Goal: Transaction & Acquisition: Download file/media

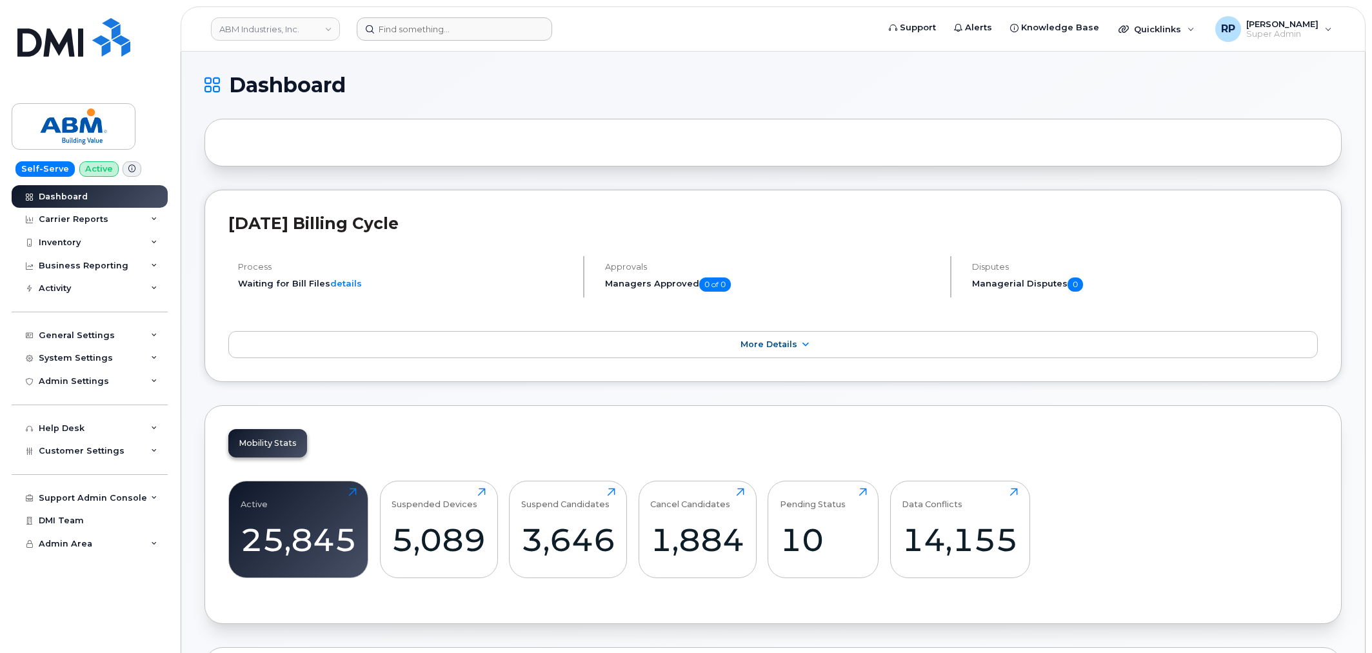
scroll to position [1740, 0]
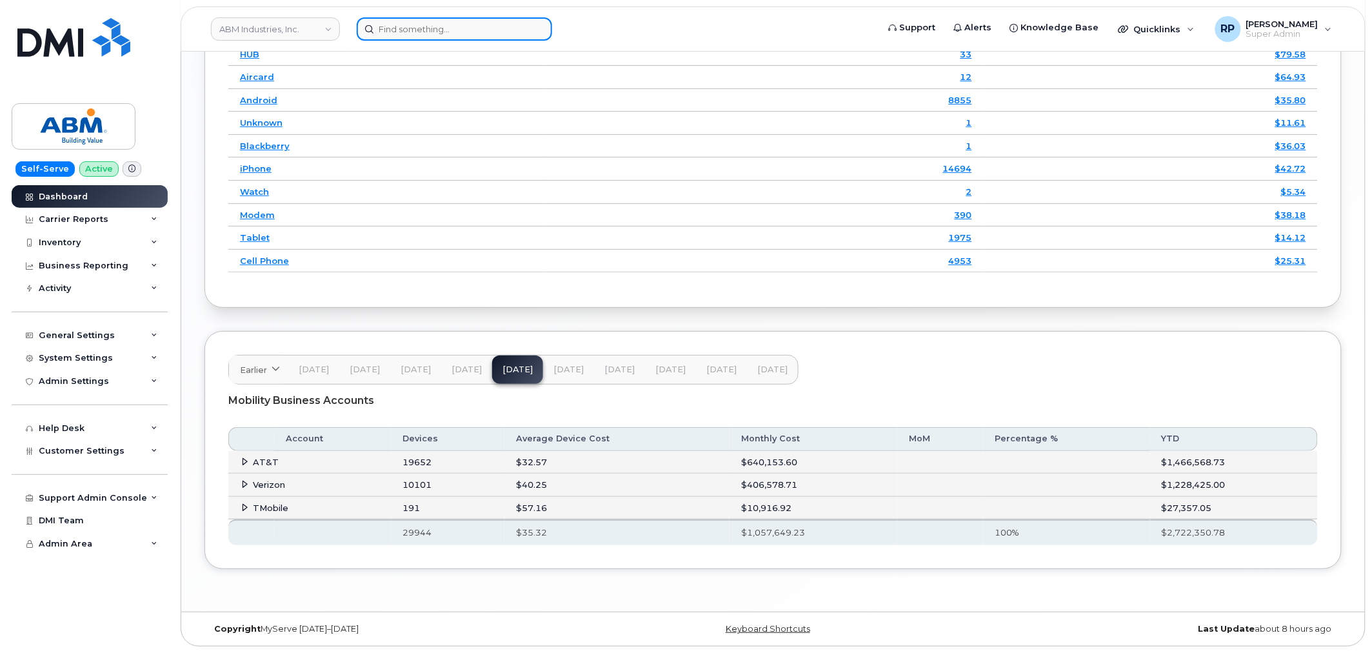
click at [417, 29] on input at bounding box center [454, 28] width 195 height 23
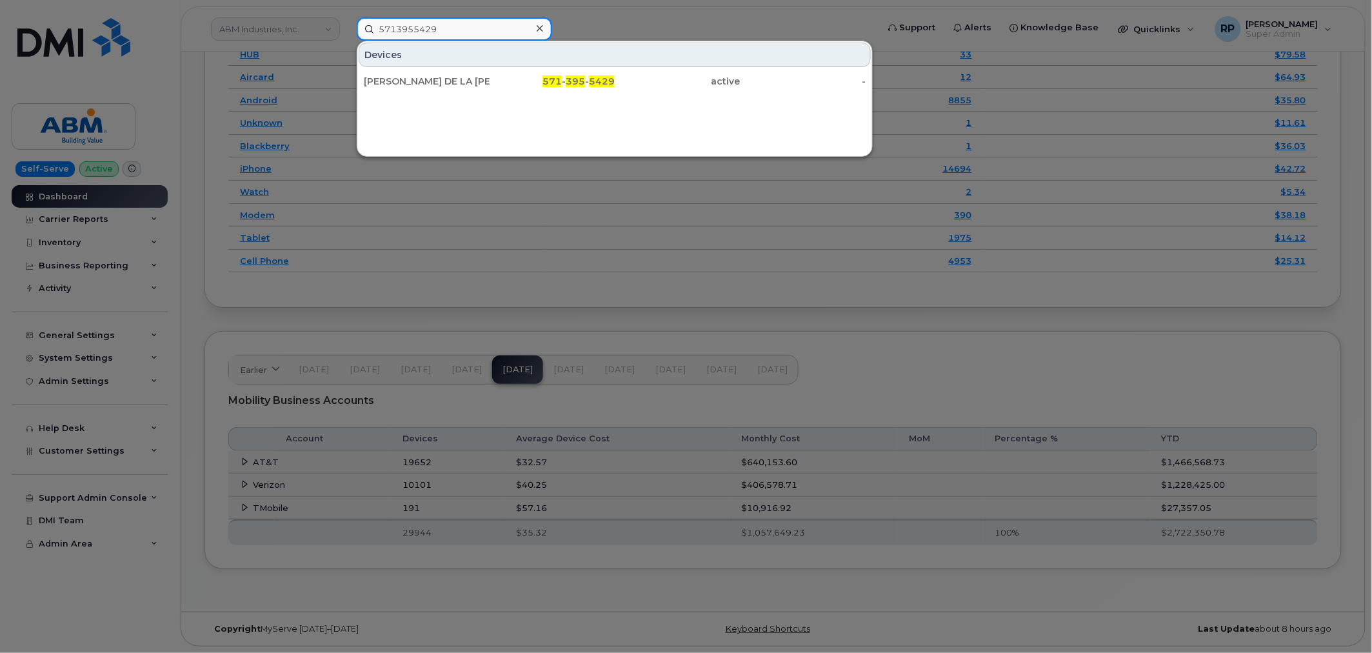
type input "5713955429"
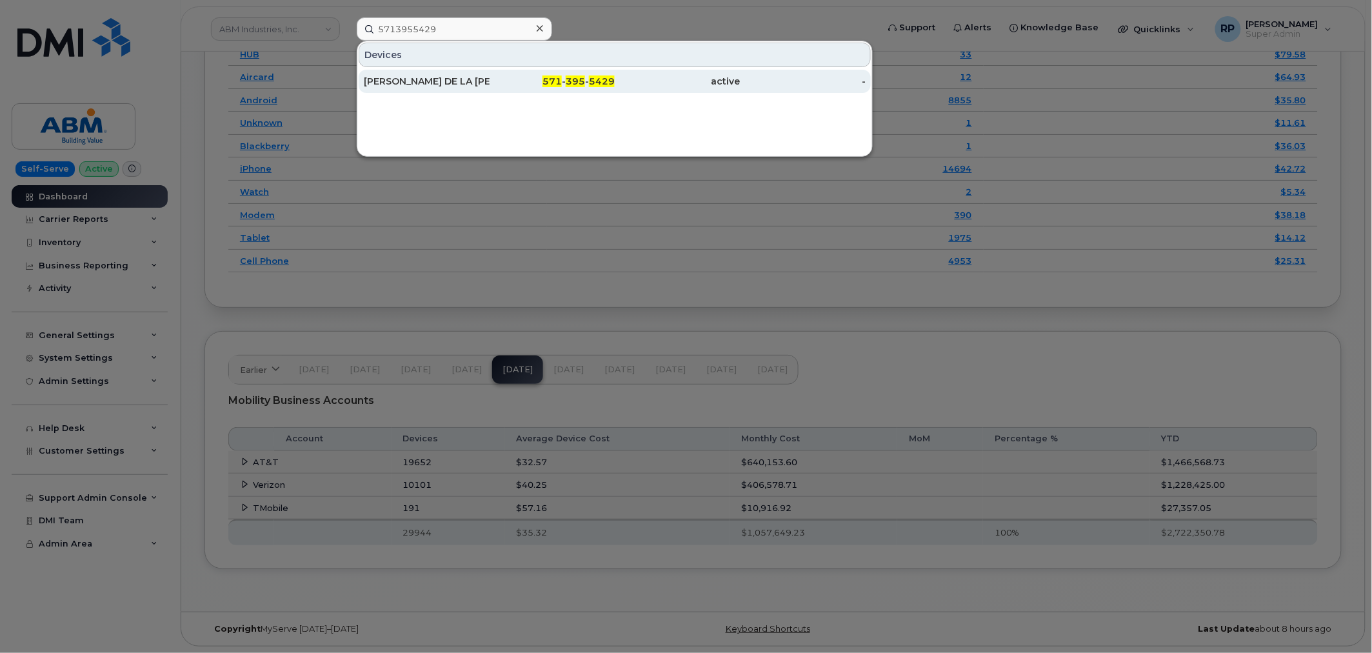
click at [441, 78] on div "HECTOR DE LA GARZA RODRIGUE" at bounding box center [427, 81] width 126 height 13
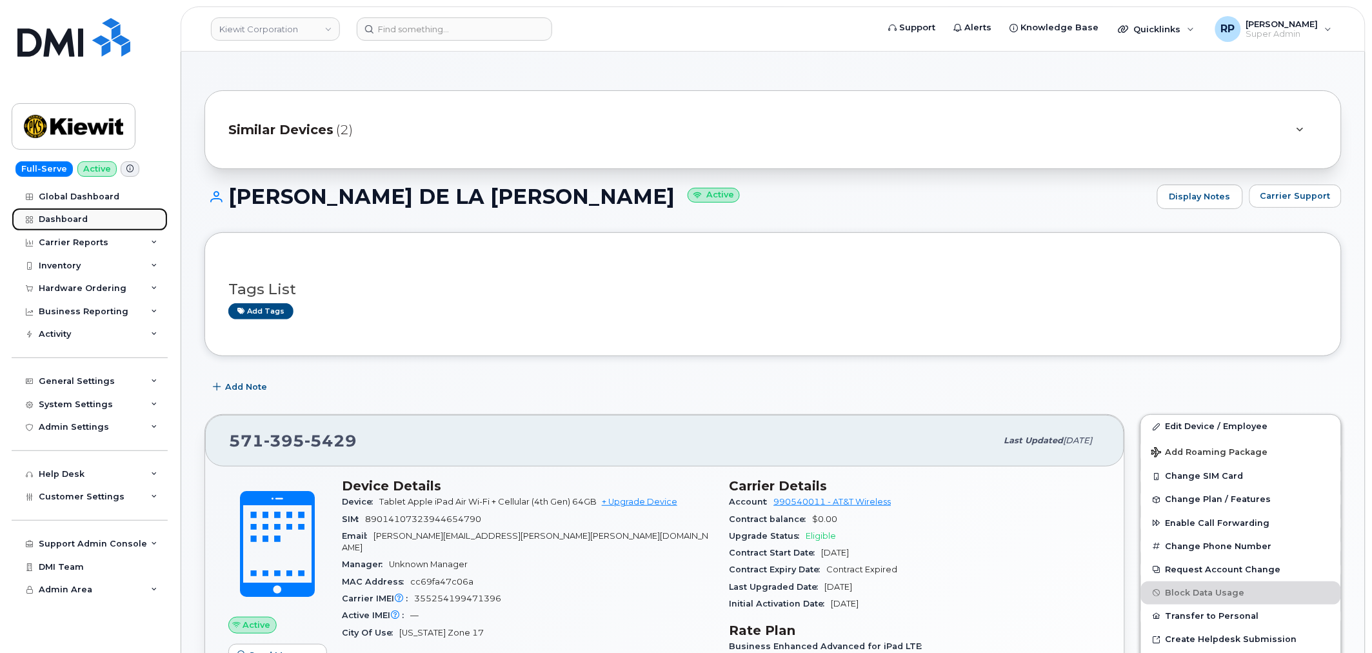
click at [76, 215] on div "Dashboard" at bounding box center [63, 219] width 49 height 10
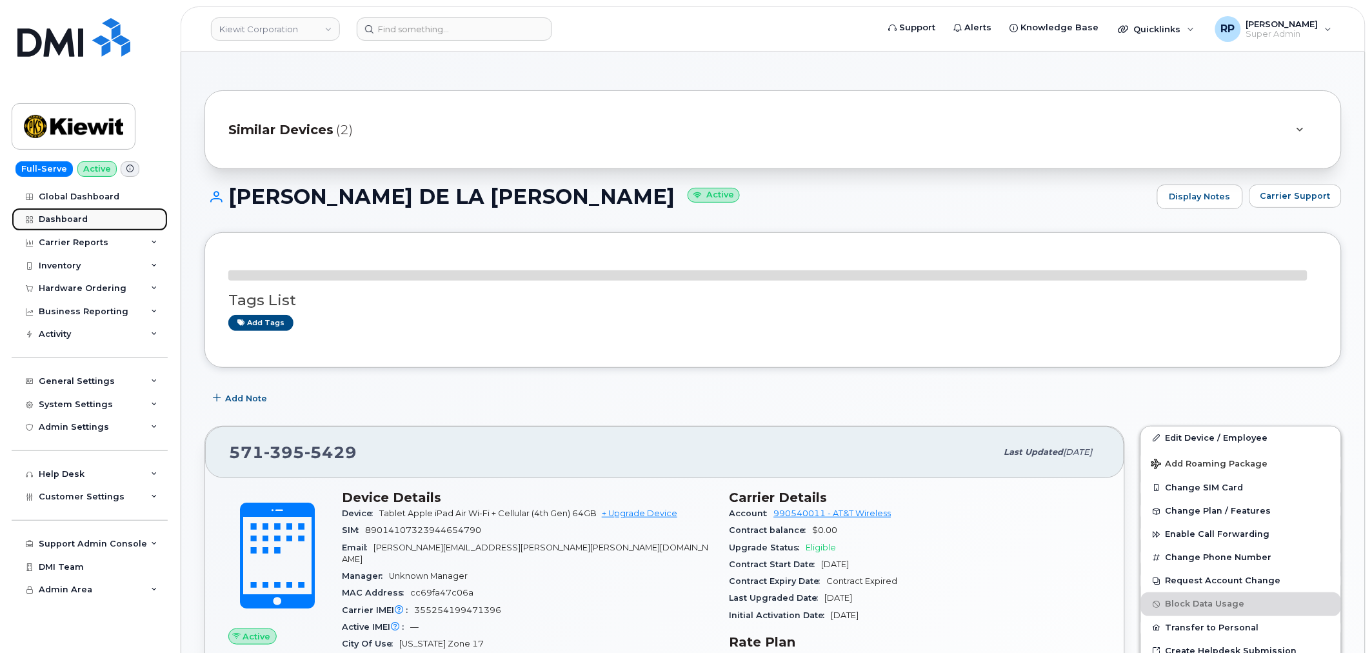
drag, startPoint x: 76, startPoint y: 221, endPoint x: 81, endPoint y: 215, distance: 6.9
click at [76, 221] on div "Dashboard" at bounding box center [63, 219] width 49 height 10
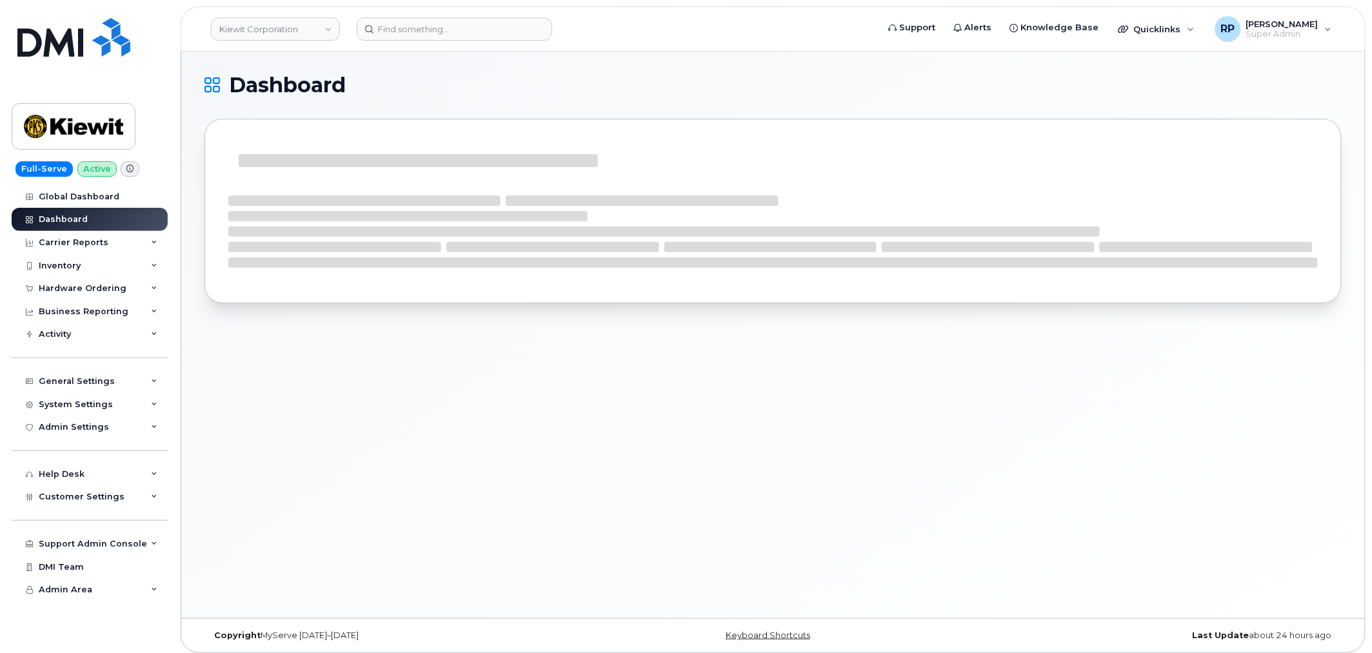
scroll to position [6, 0]
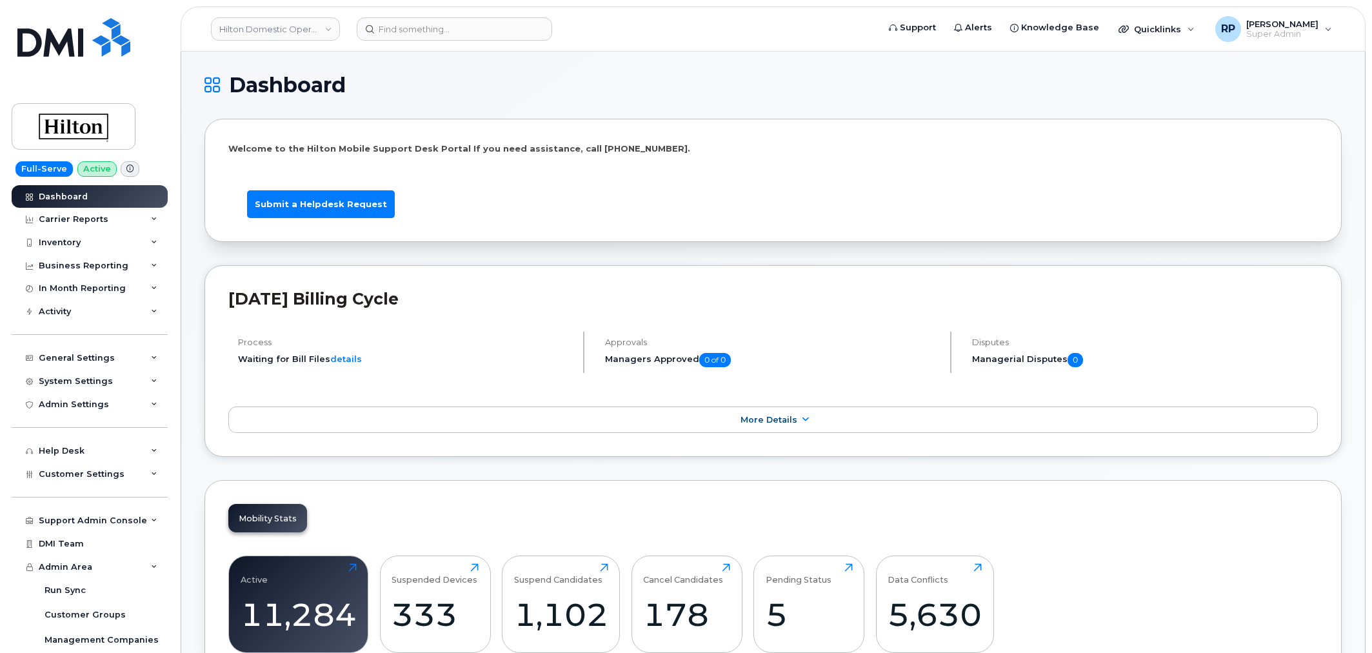
scroll to position [1953, 0]
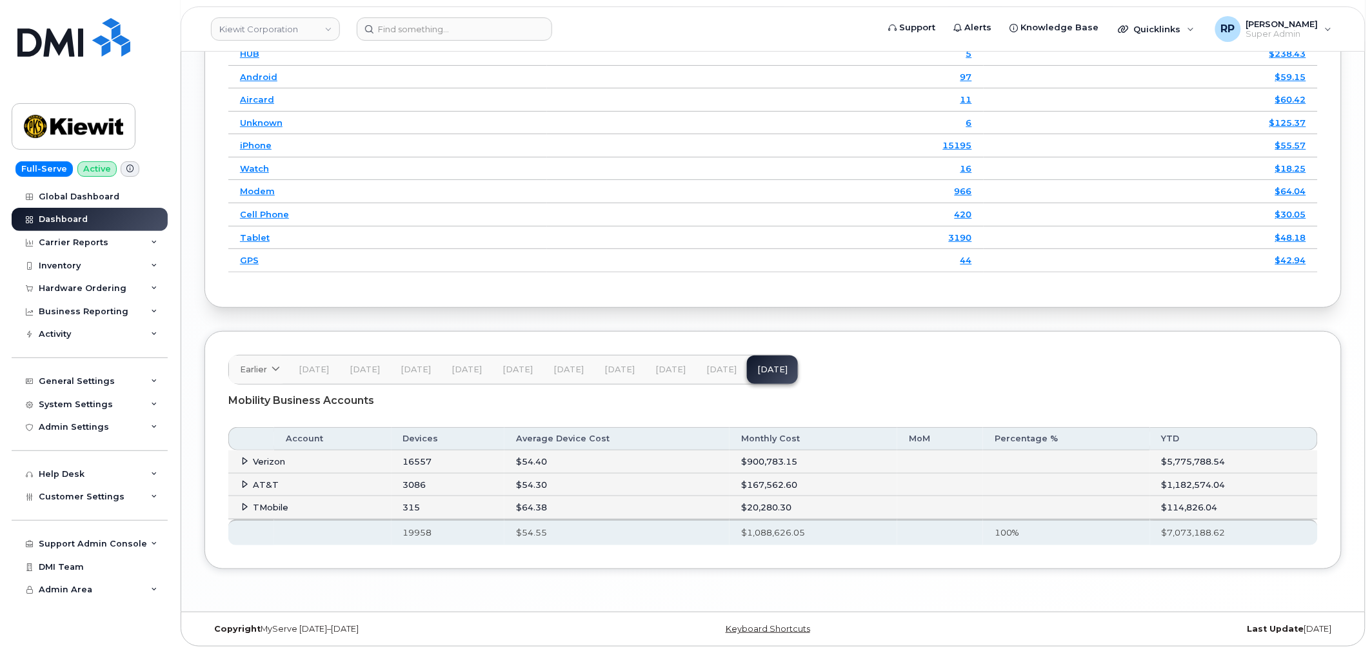
scroll to position [1852, 0]
click at [243, 482] on icon at bounding box center [245, 484] width 8 height 8
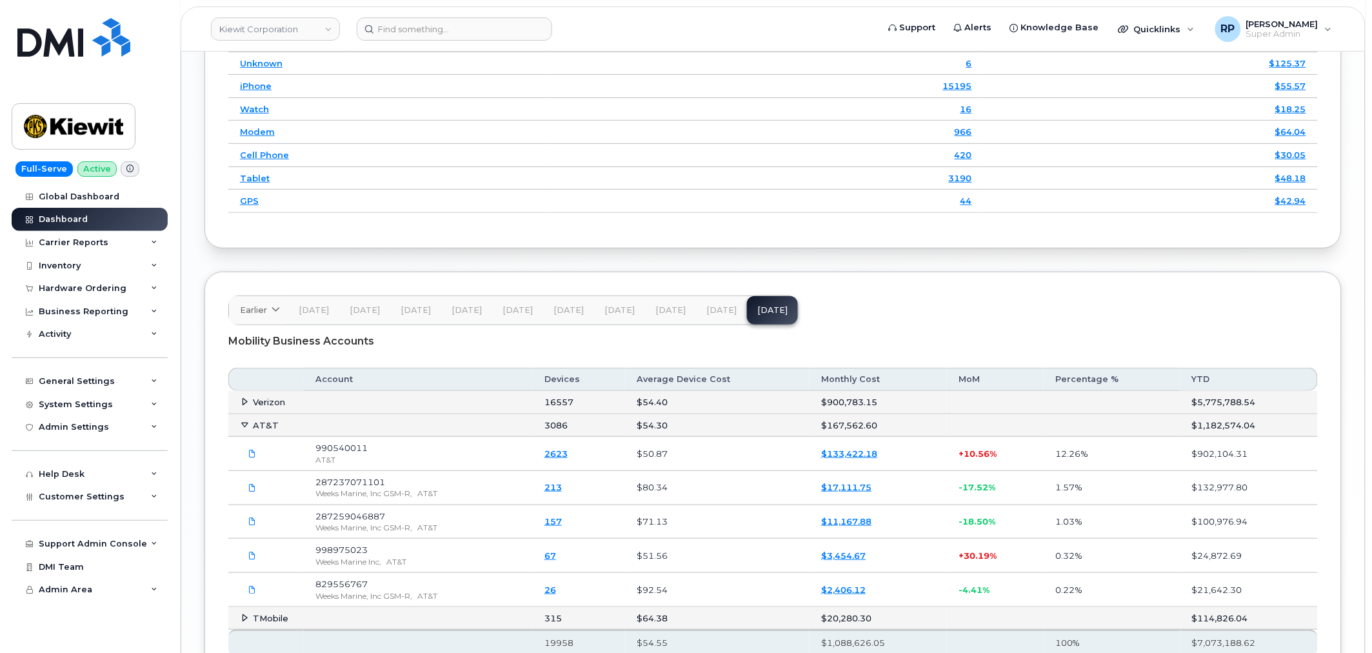
click at [715, 319] on button "[DATE]" at bounding box center [721, 310] width 51 height 28
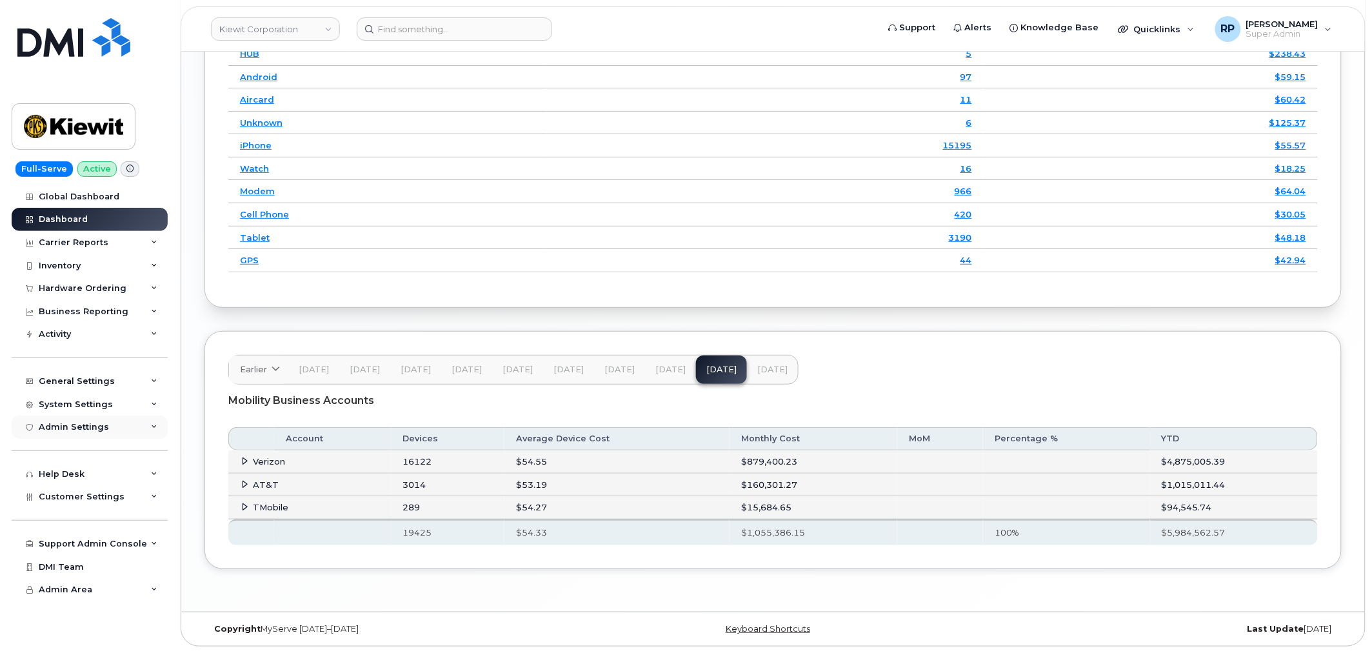
scroll to position [1852, 0]
click at [240, 486] on span at bounding box center [245, 484] width 10 height 10
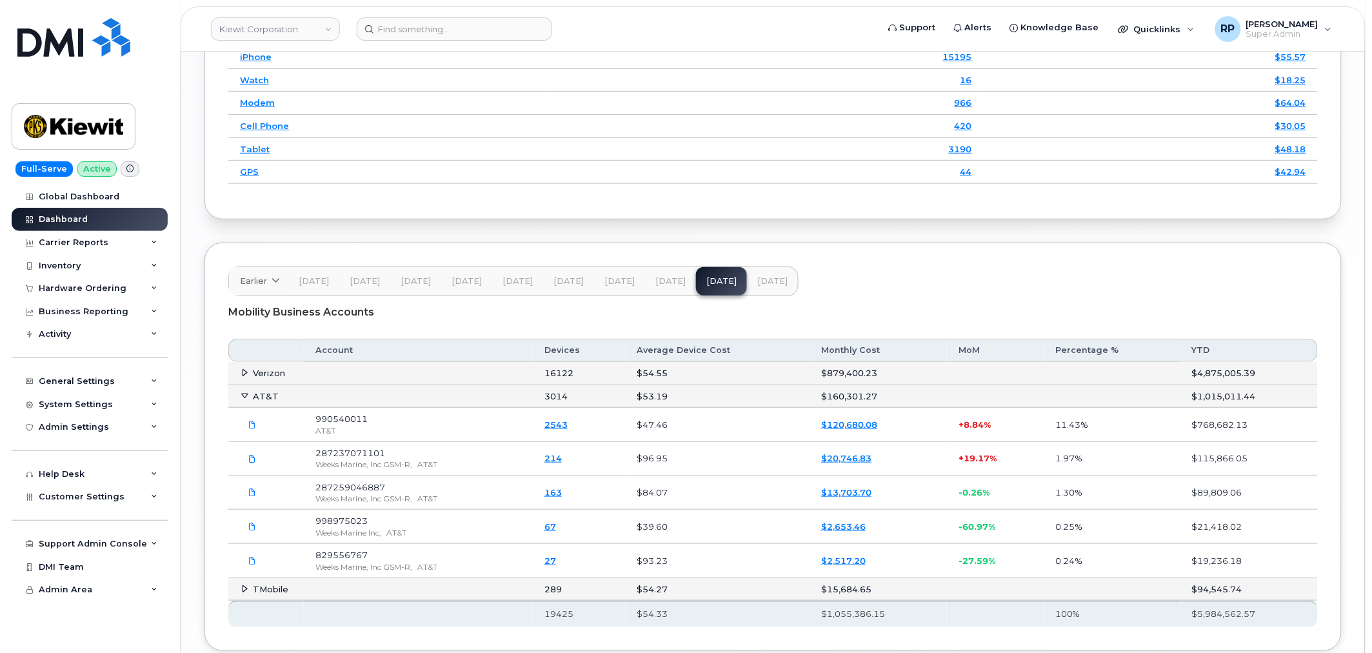
scroll to position [1972, 0]
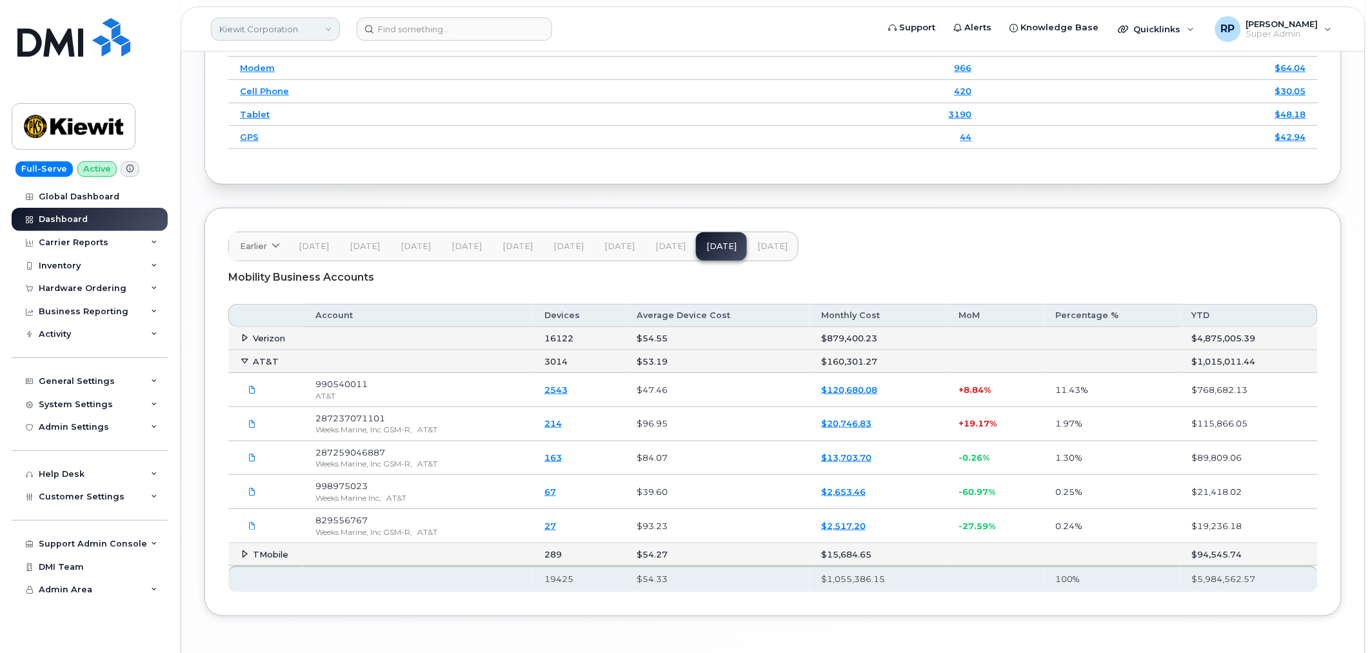
click at [273, 28] on link "Kiewit Corporation" at bounding box center [275, 28] width 129 height 23
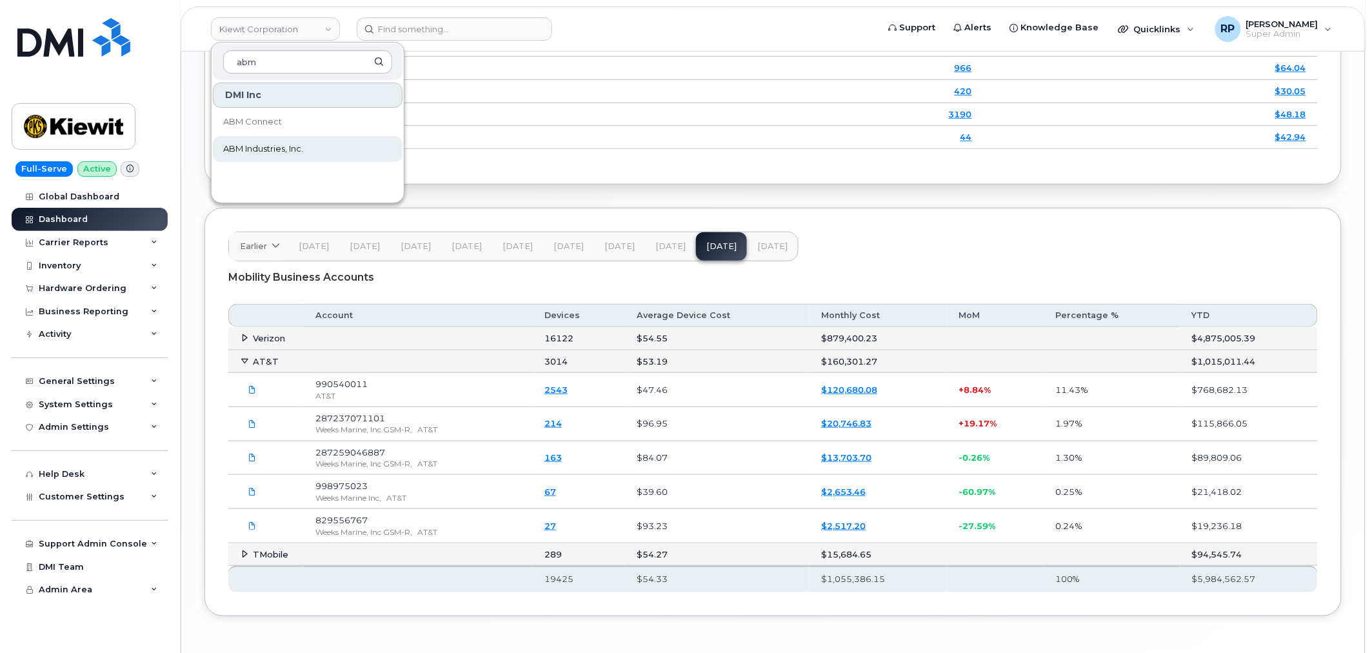
type input "abm"
click at [250, 146] on span "ABM Industries, Inc." at bounding box center [263, 149] width 80 height 13
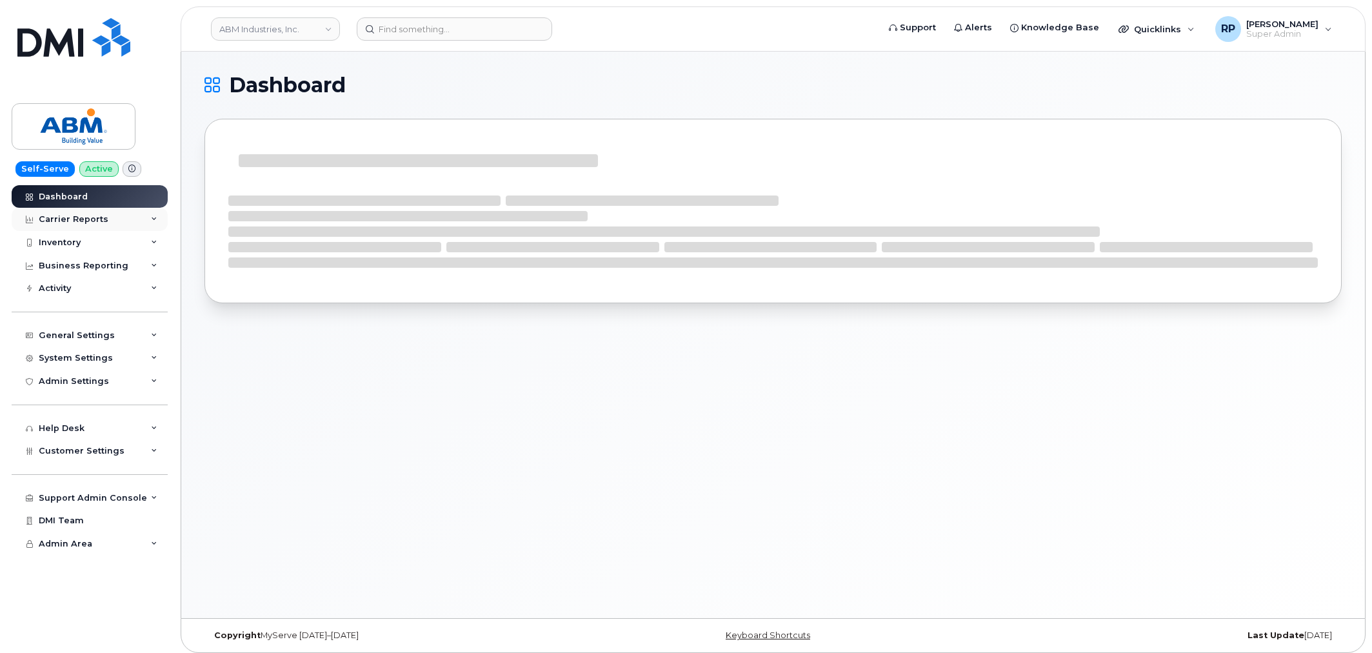
click at [81, 218] on div "Carrier Reports" at bounding box center [74, 219] width 70 height 10
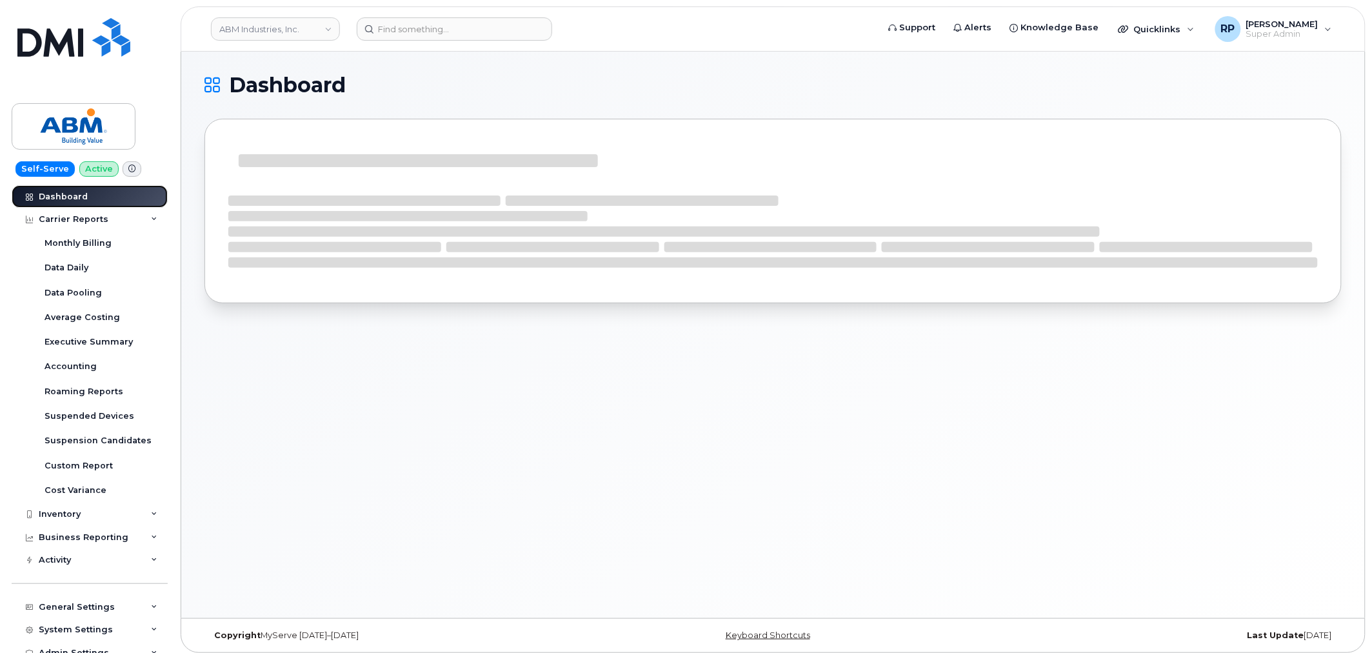
click at [81, 194] on div "Dashboard" at bounding box center [63, 197] width 49 height 10
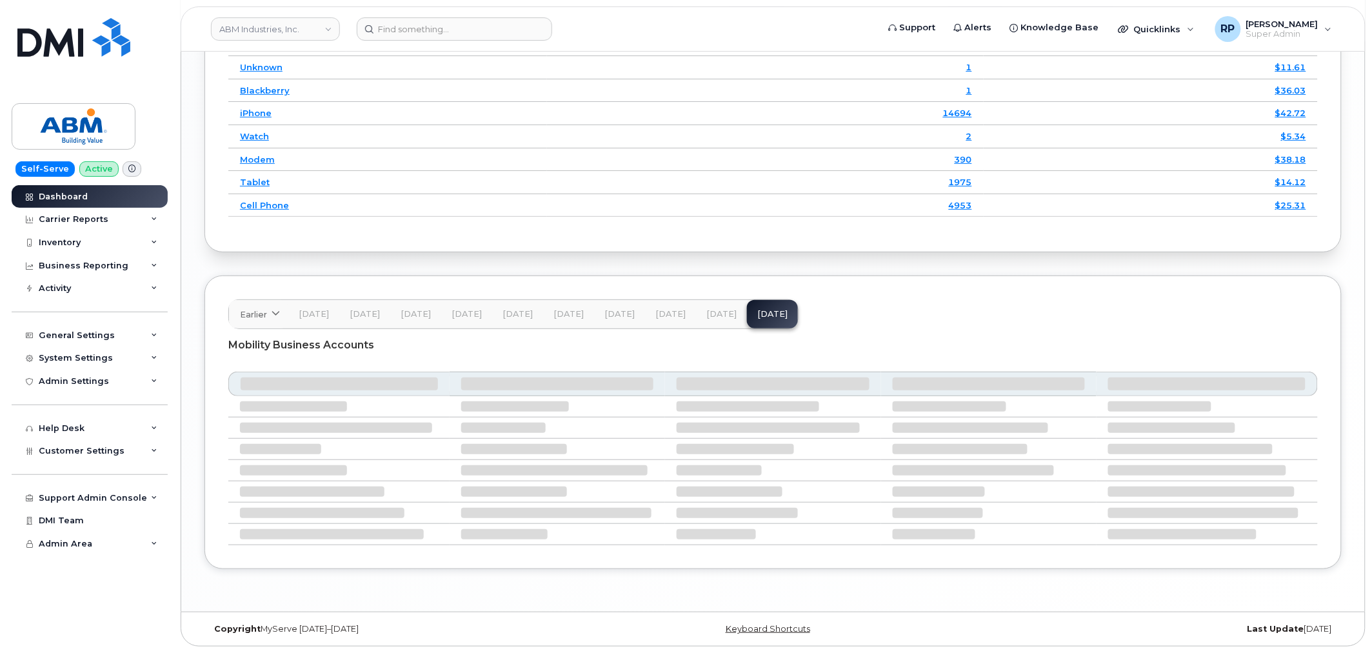
scroll to position [1740, 0]
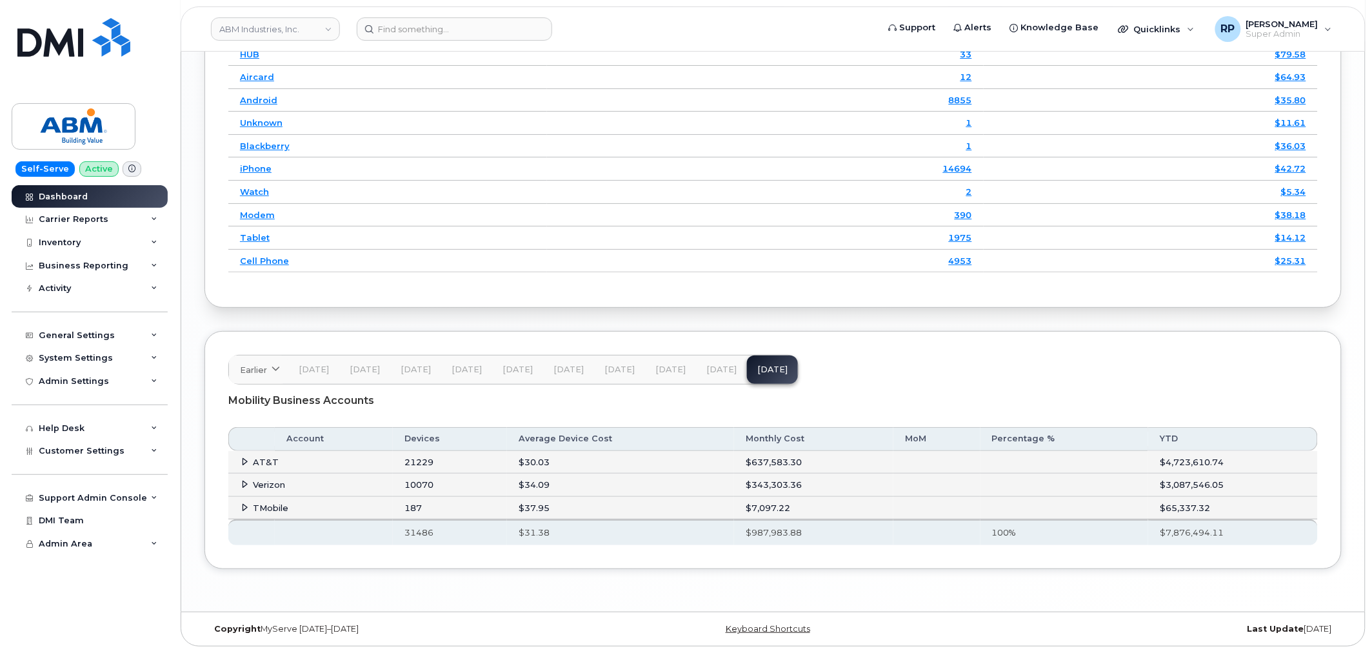
click at [719, 376] on button "[DATE]" at bounding box center [721, 369] width 51 height 28
click at [239, 461] on td "AT&T" at bounding box center [310, 462] width 164 height 23
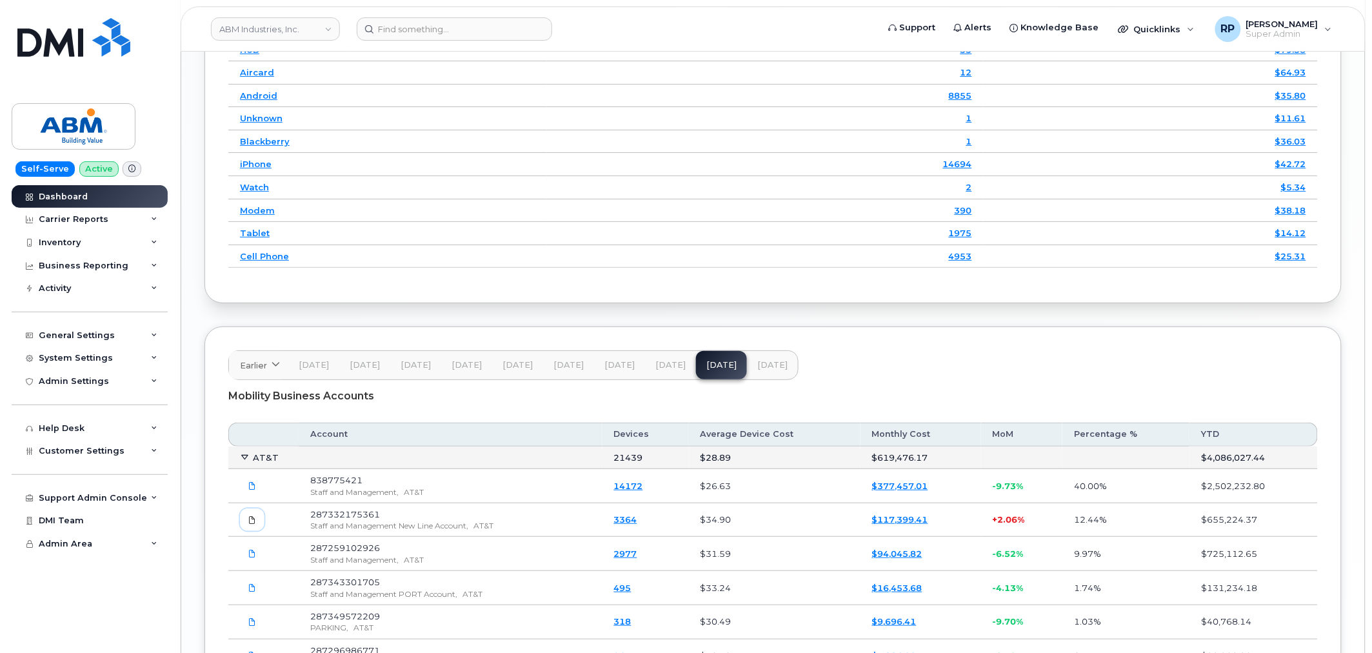
click at [249, 524] on icon at bounding box center [252, 520] width 8 height 8
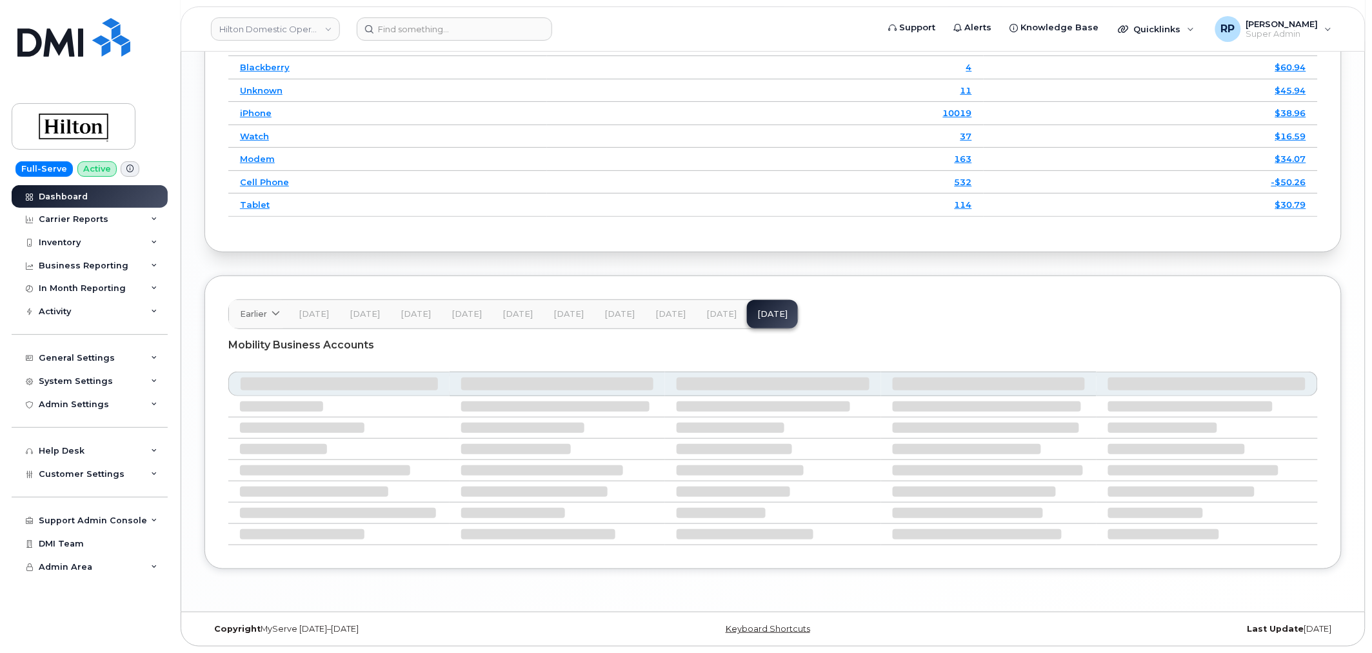
scroll to position [1872, 0]
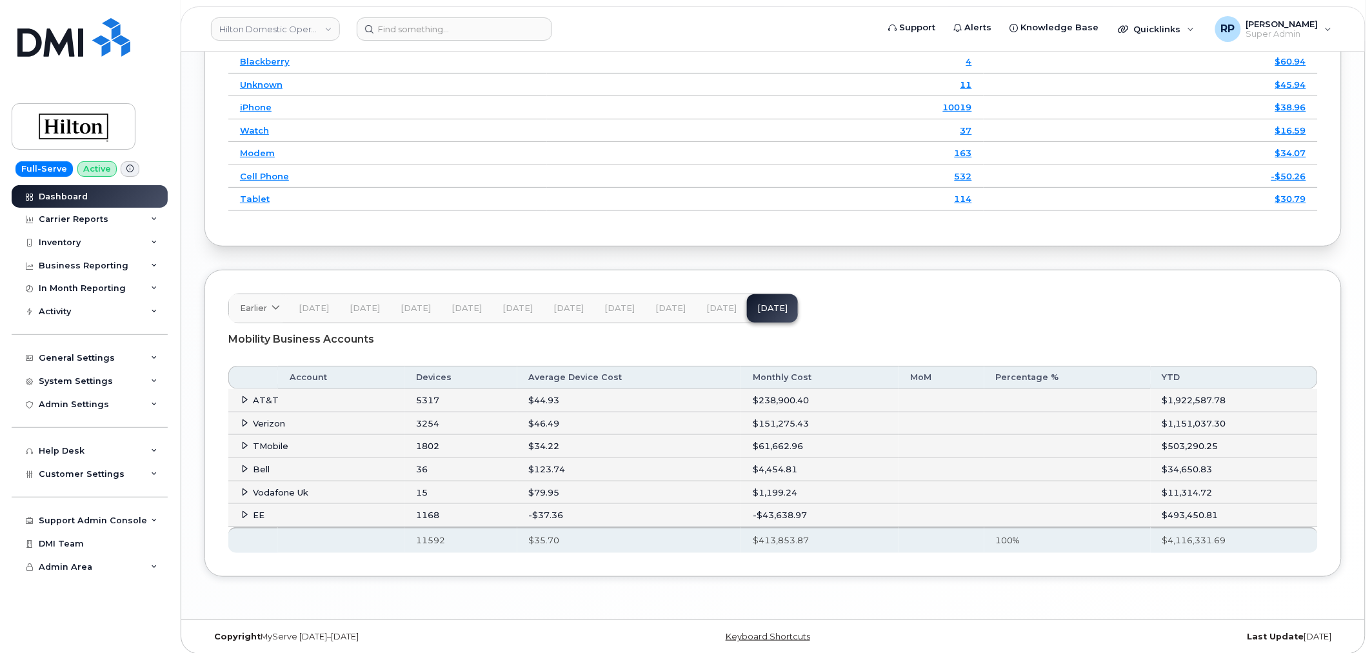
click at [245, 427] on icon at bounding box center [245, 423] width 8 height 8
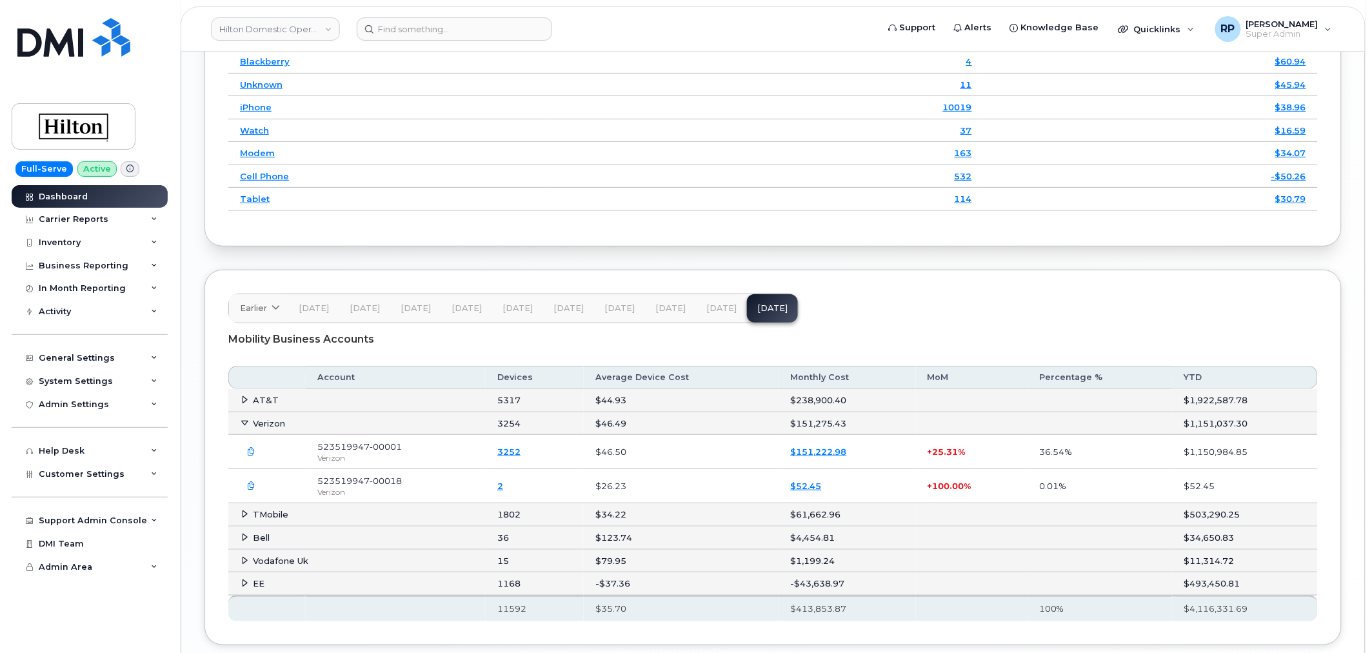
click at [255, 455] on icon "button" at bounding box center [252, 452] width 8 height 8
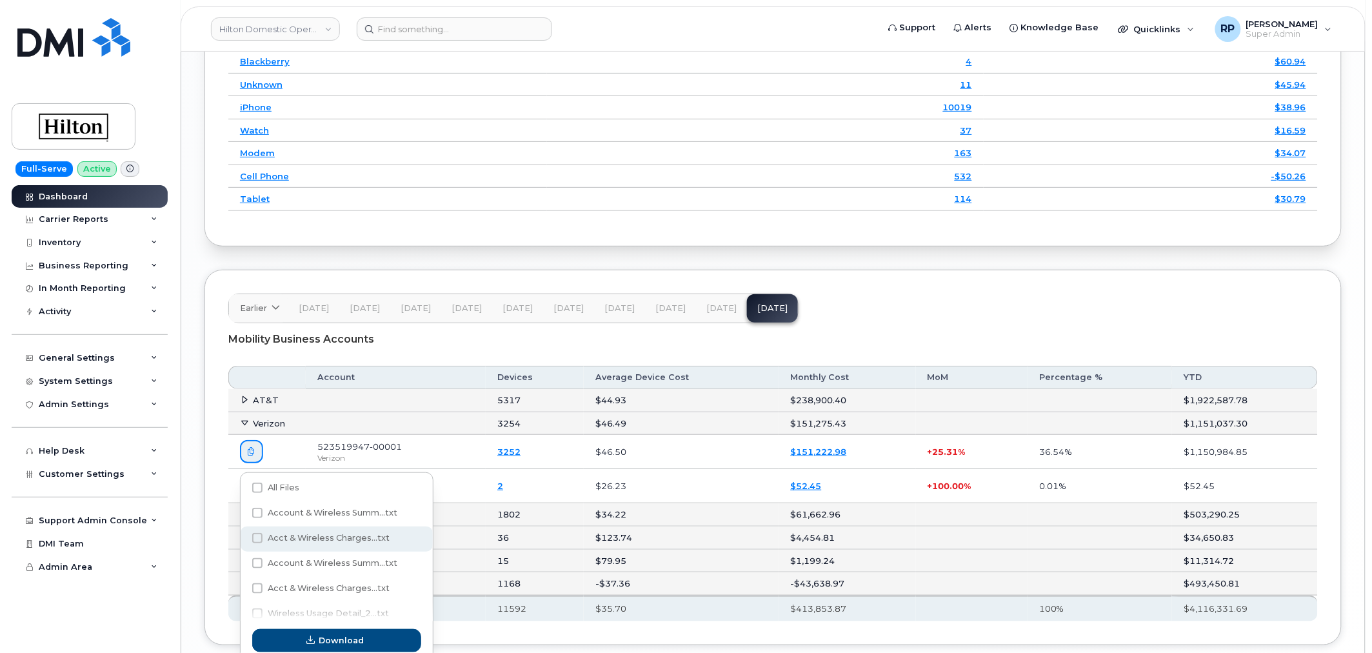
click at [339, 536] on span "Acct & Wireless Charges...txt" at bounding box center [329, 538] width 122 height 10
click at [243, 536] on input "Acct & Wireless Charges...txt" at bounding box center [240, 538] width 6 height 6
checkbox input "true"
click at [368, 640] on button "Download" at bounding box center [336, 640] width 169 height 23
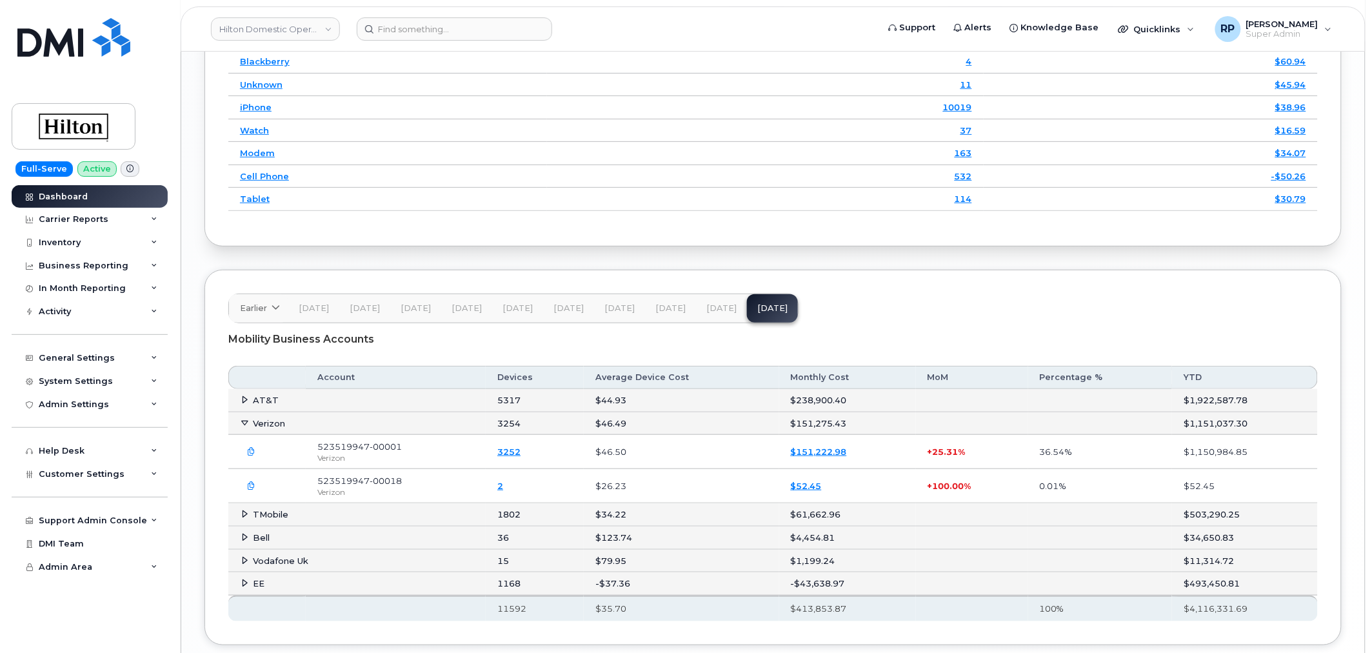
click at [243, 403] on icon at bounding box center [245, 399] width 8 height 8
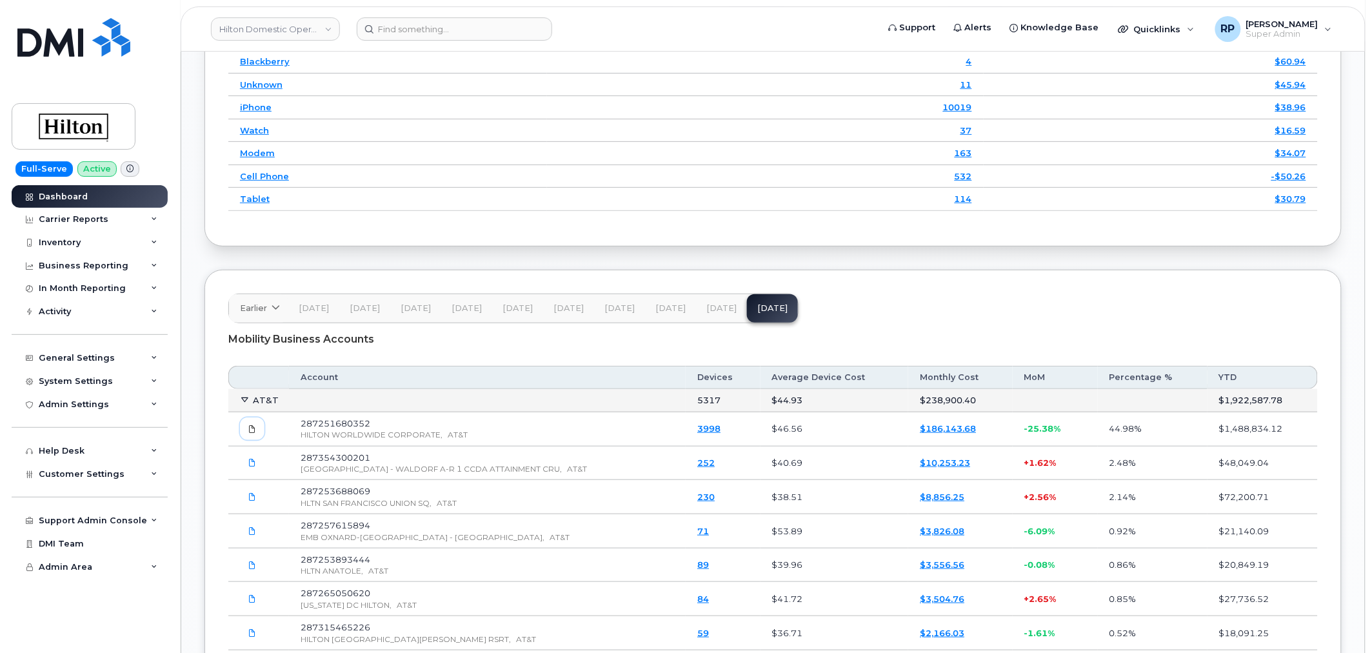
click at [250, 435] on span at bounding box center [252, 429] width 12 height 12
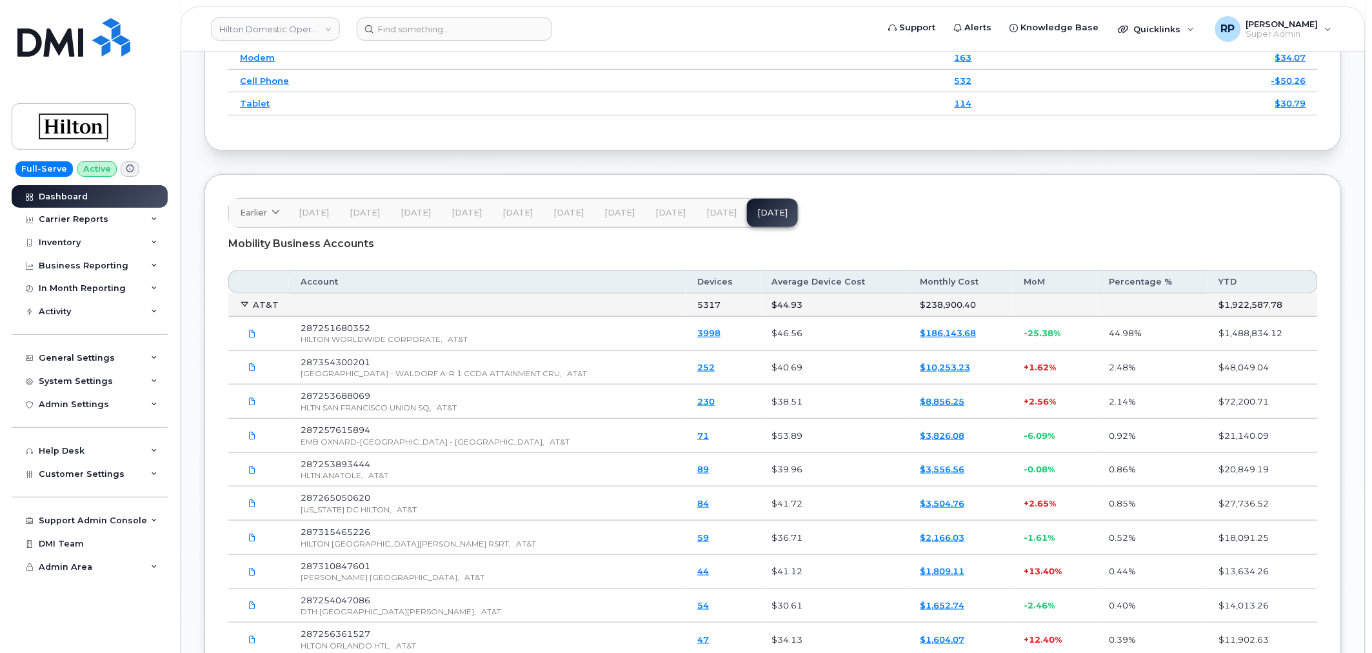
scroll to position [2111, 0]
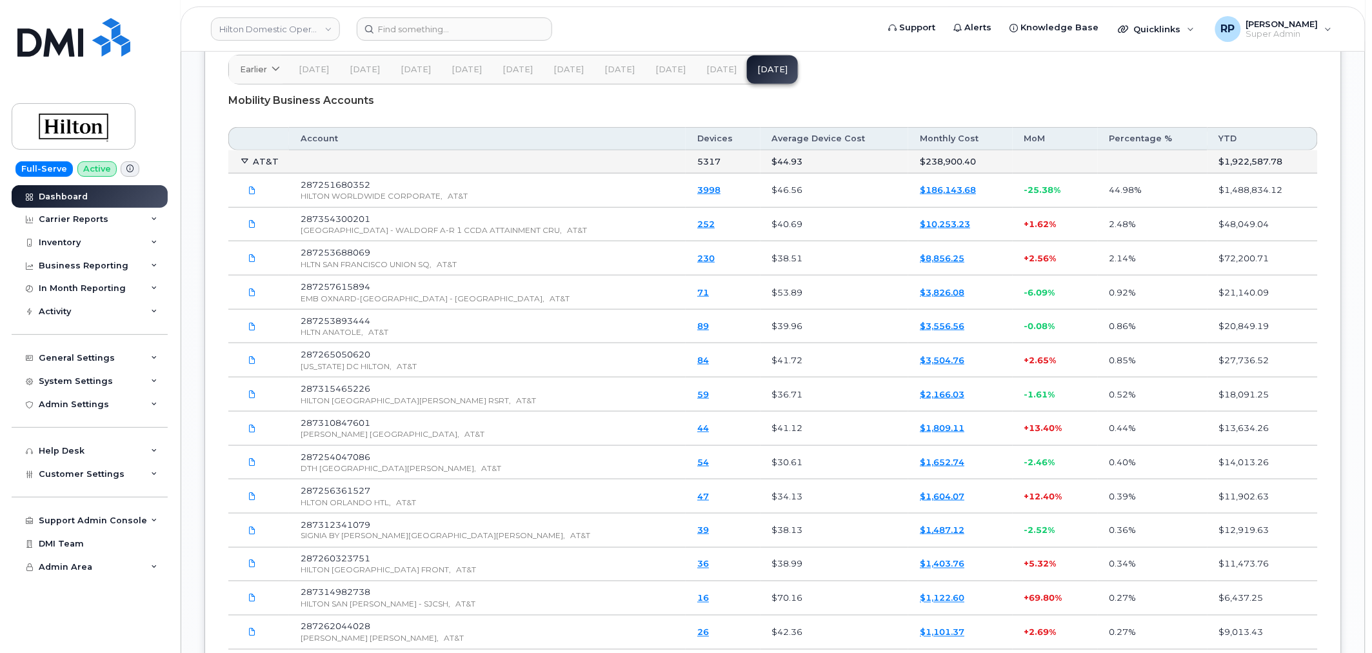
click at [514, 117] on div "Mobility Business Accounts" at bounding box center [772, 100] width 1089 height 32
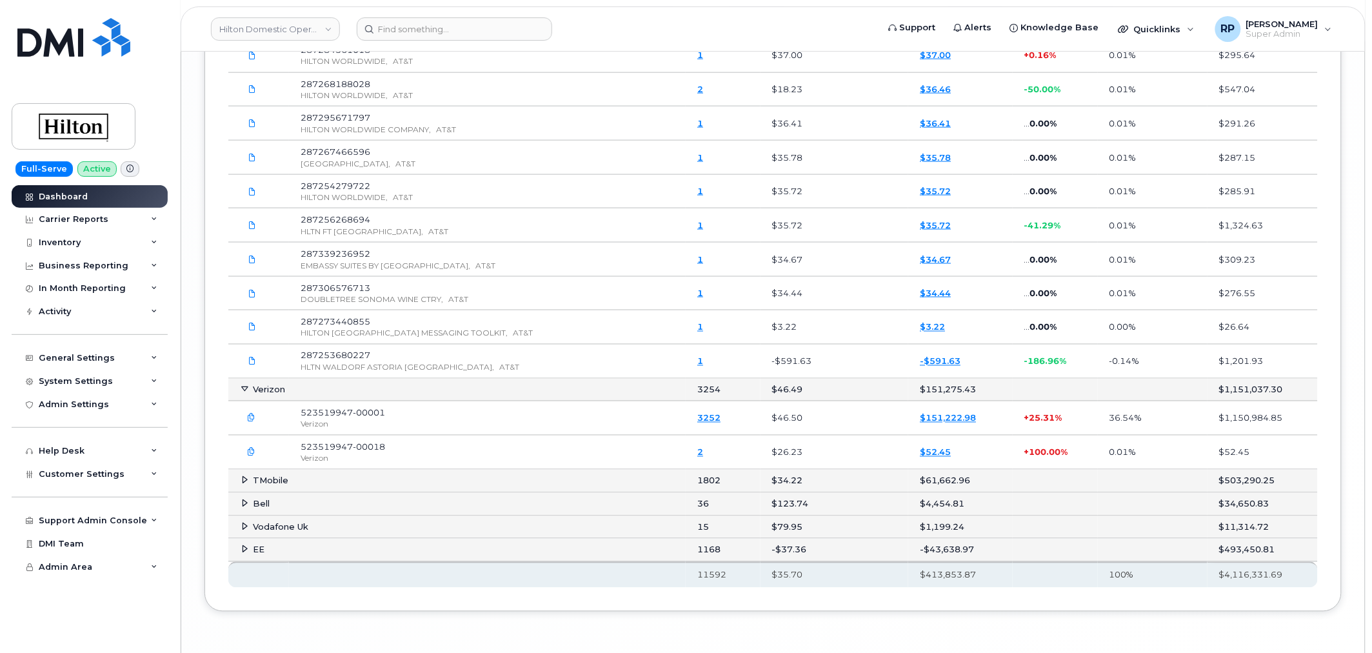
scroll to position [4132, 0]
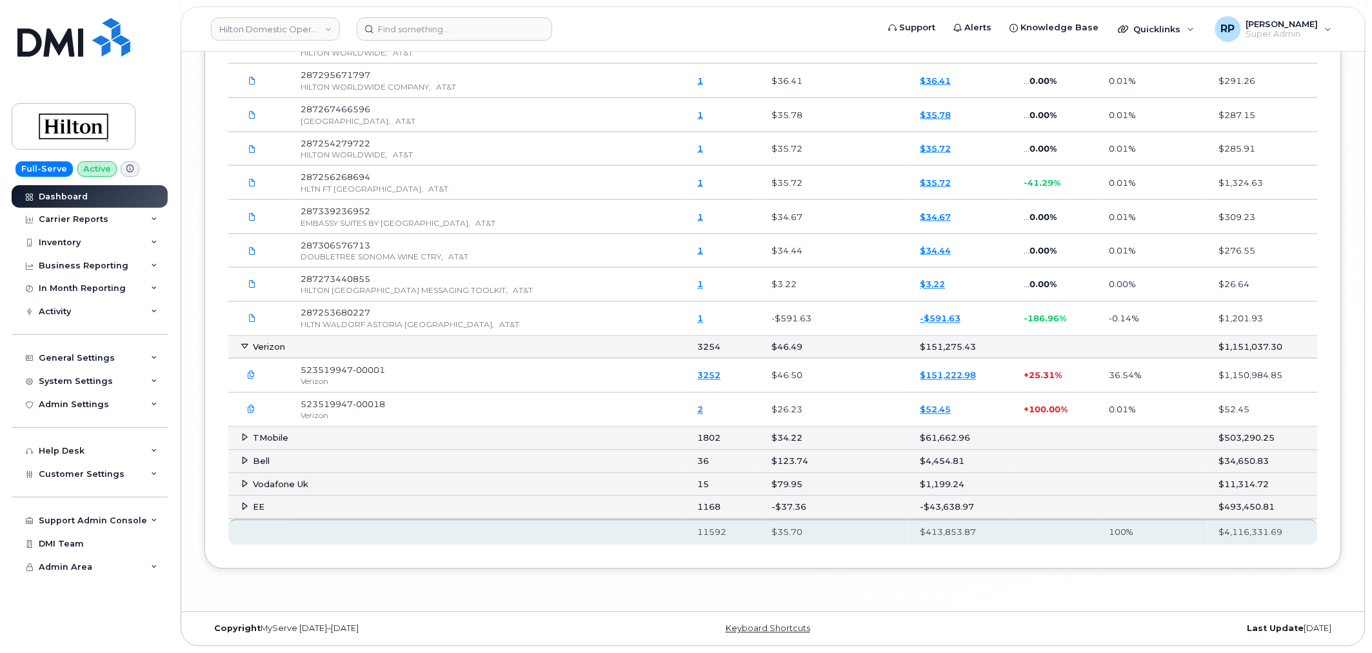
click at [243, 434] on icon at bounding box center [245, 437] width 8 height 8
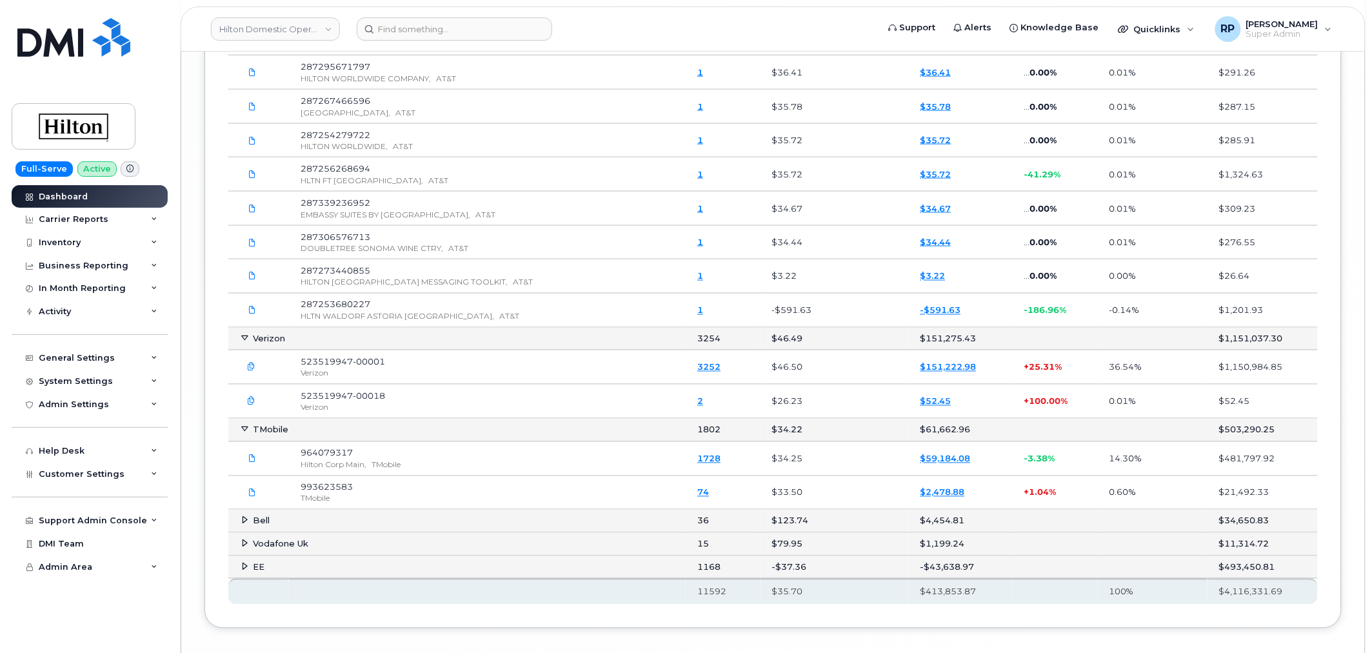
scroll to position [4201, 0]
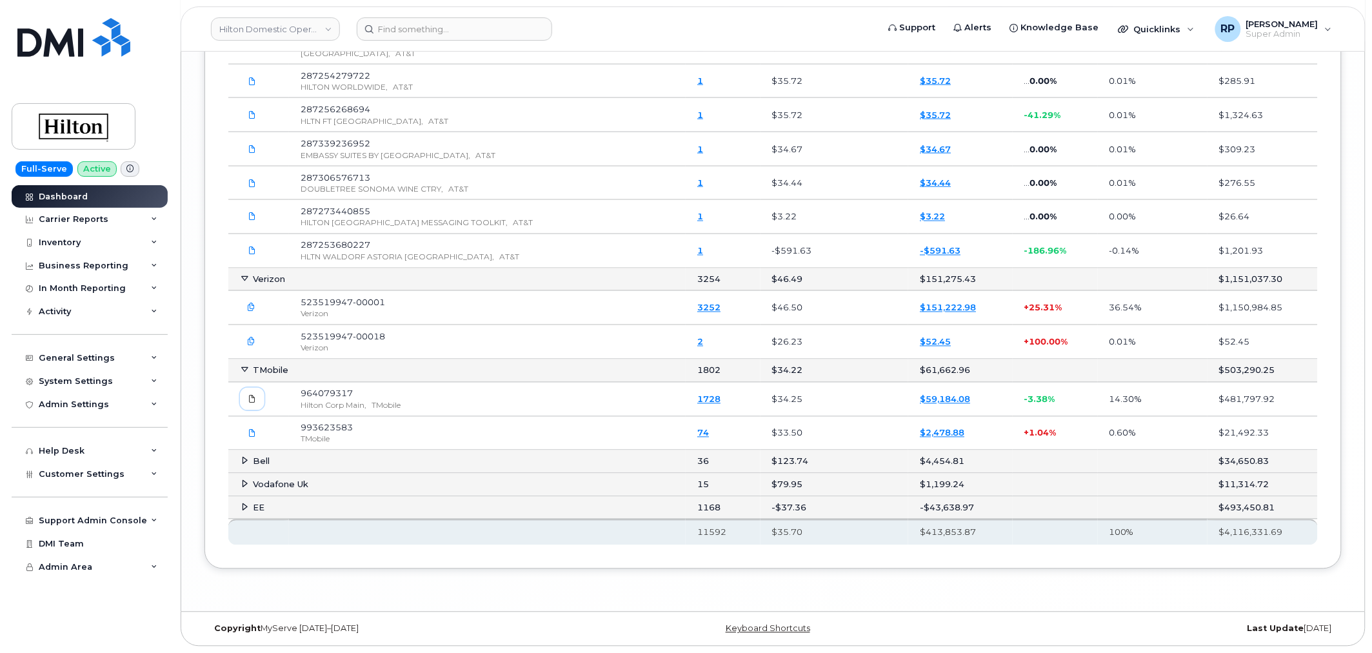
click at [255, 397] on icon at bounding box center [252, 399] width 8 height 8
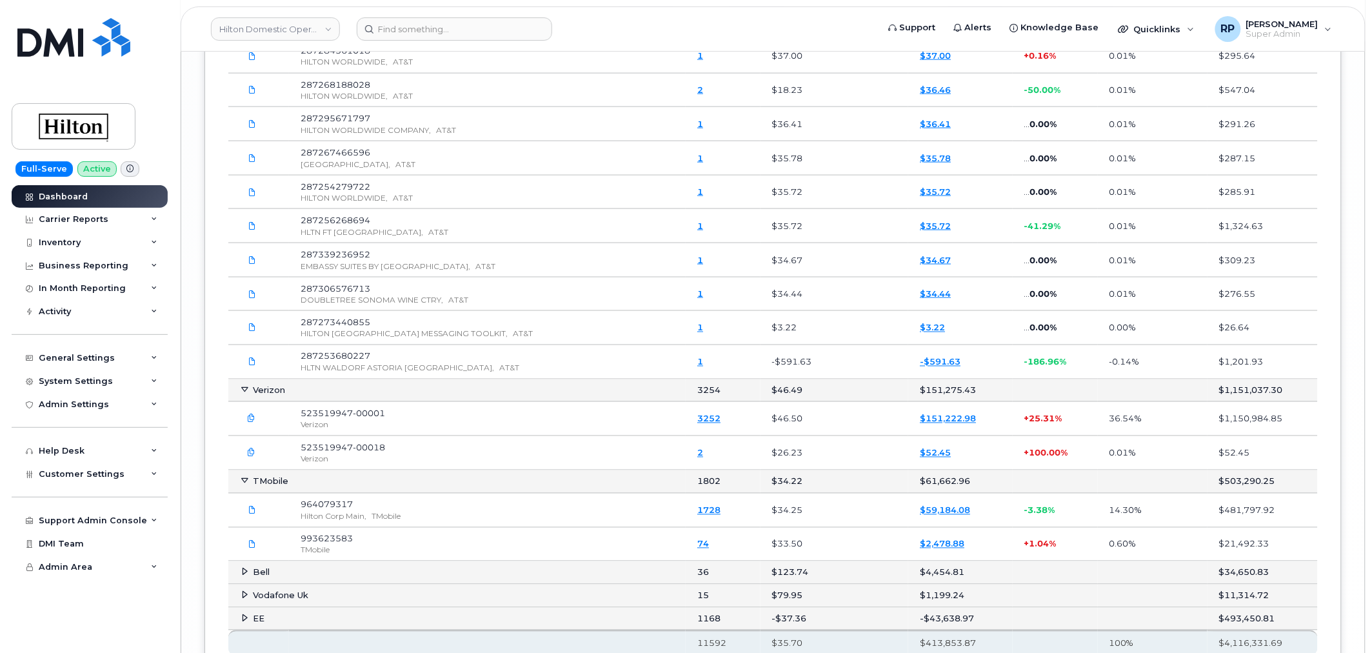
scroll to position [2008, 0]
